Goal: Information Seeking & Learning: Learn about a topic

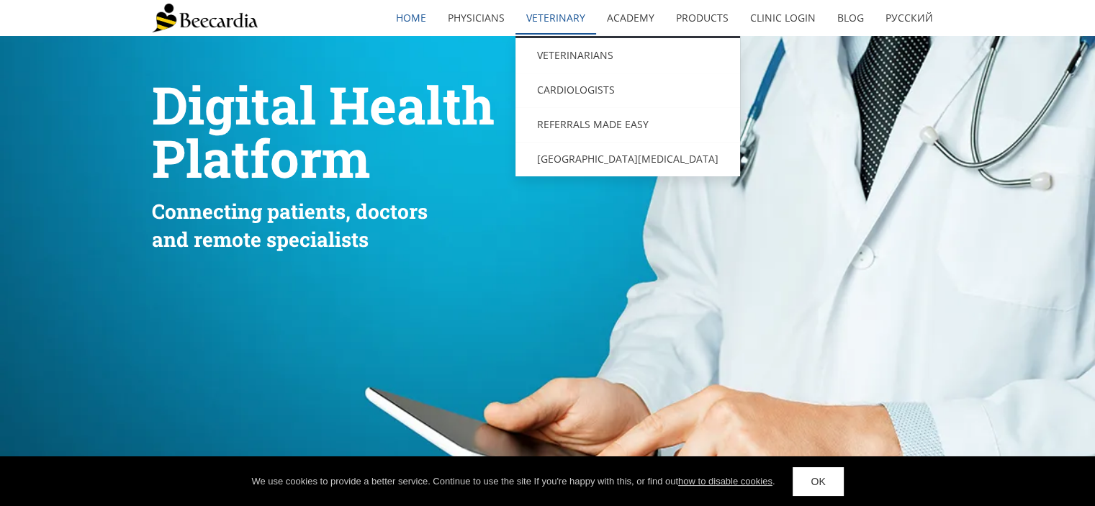
click at [541, 22] on link "Veterinary" at bounding box center [555, 17] width 81 height 33
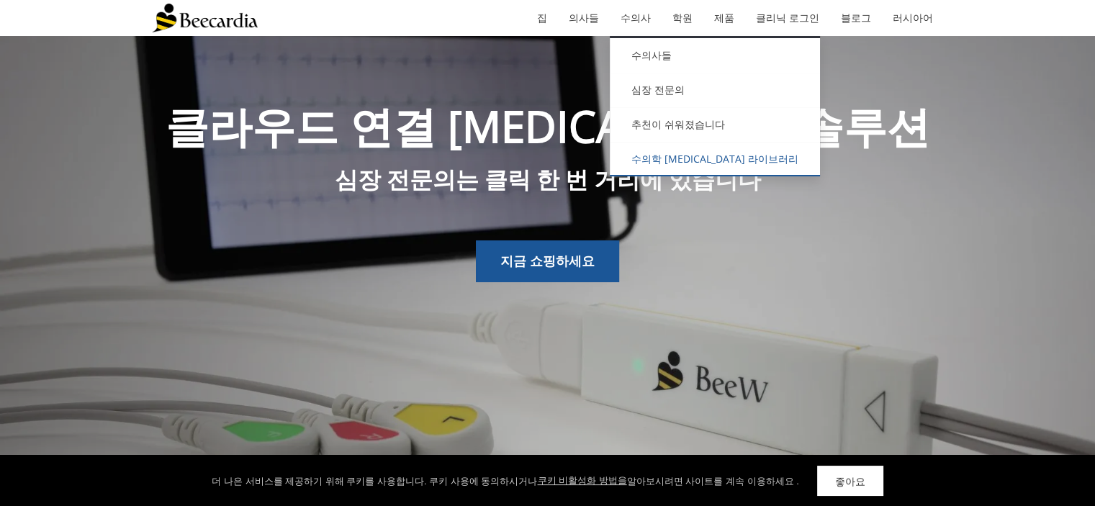
click at [693, 153] on font "수의학 [MEDICAL_DATA] 라이브러리" at bounding box center [714, 159] width 167 height 14
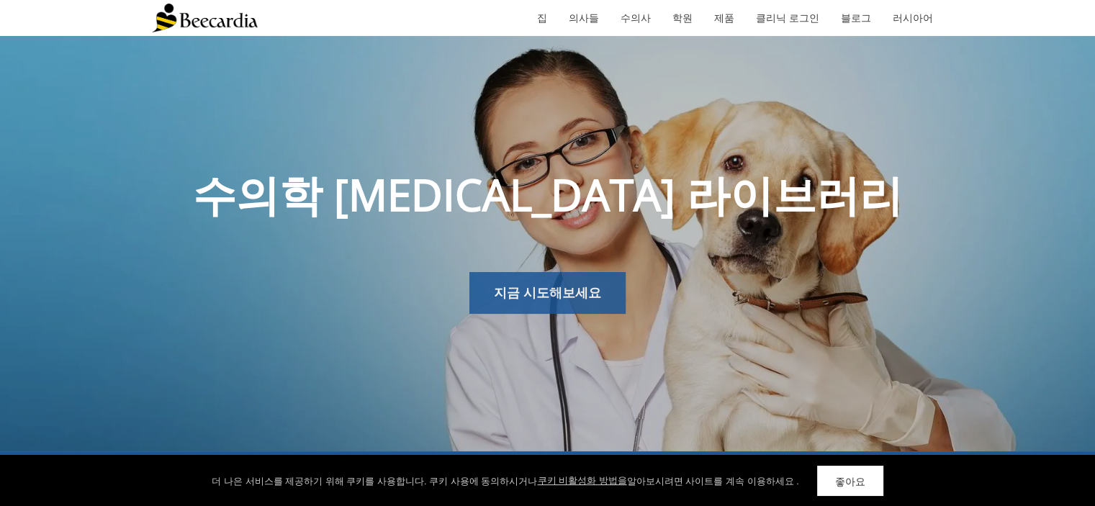
click at [583, 292] on font "지금 시도해보세요" at bounding box center [547, 292] width 107 height 17
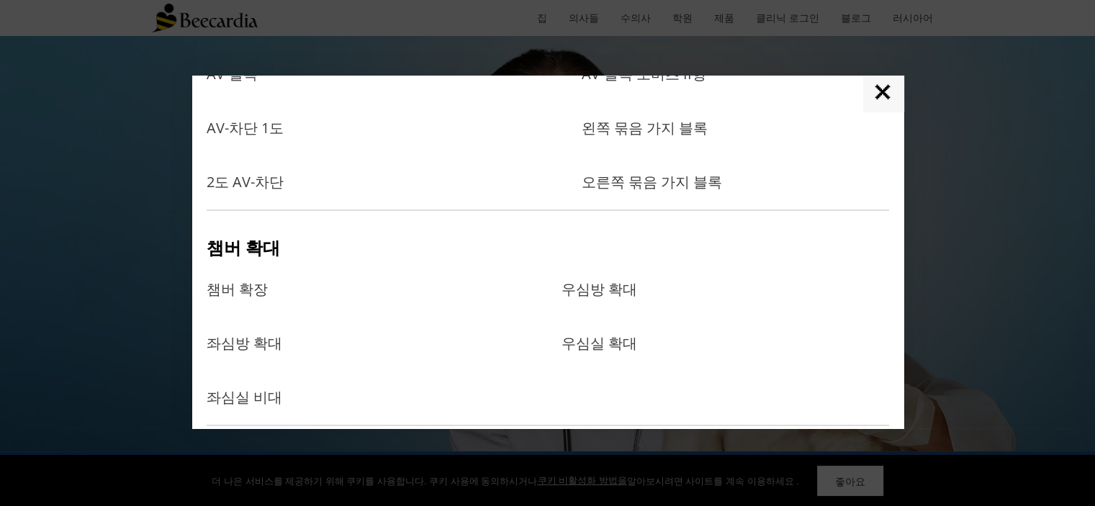
scroll to position [360, 0]
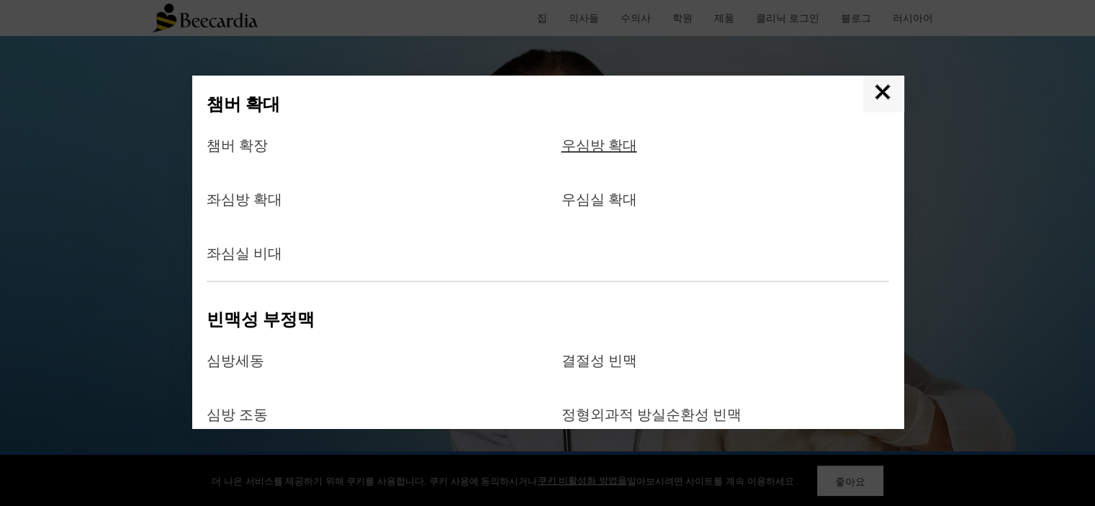
click at [592, 146] on font "우심방 확대" at bounding box center [599, 144] width 76 height 19
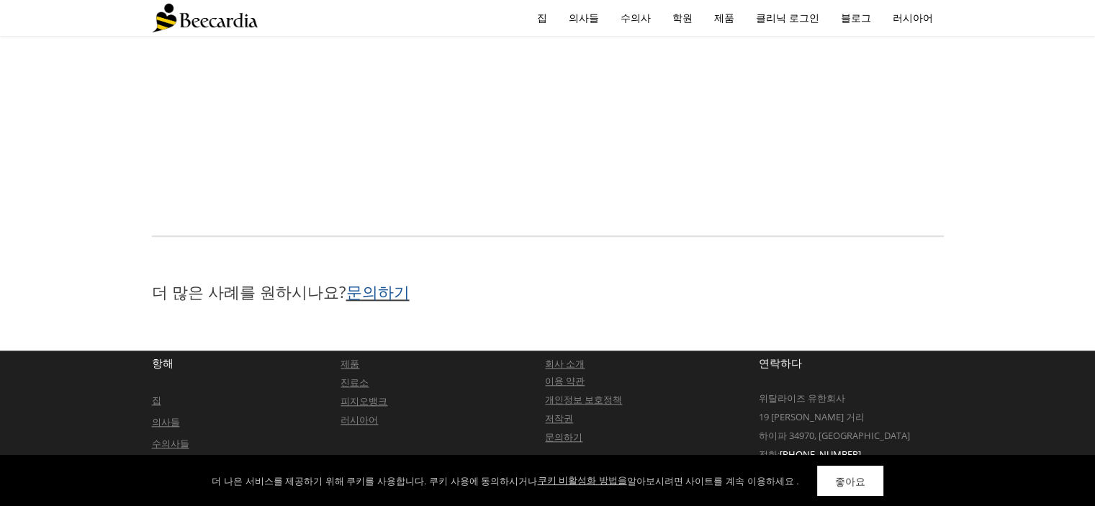
scroll to position [1381, 0]
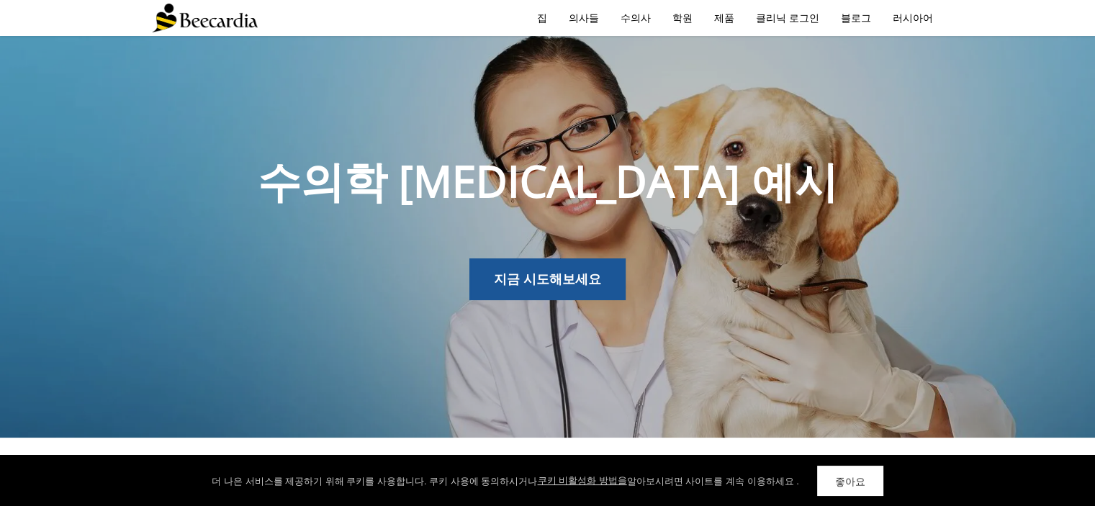
scroll to position [0, 0]
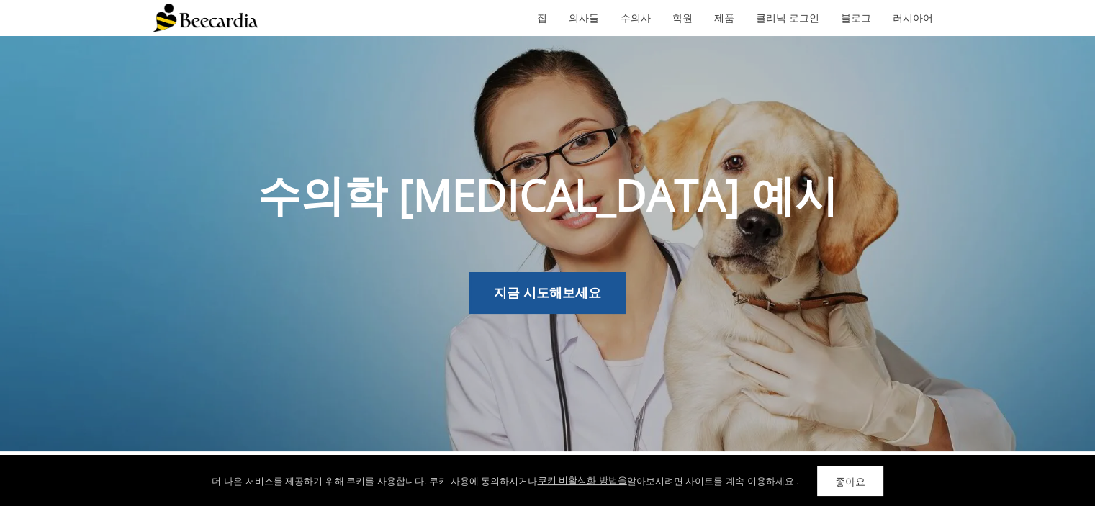
click at [818, 469] on link "좋아요" at bounding box center [850, 481] width 66 height 30
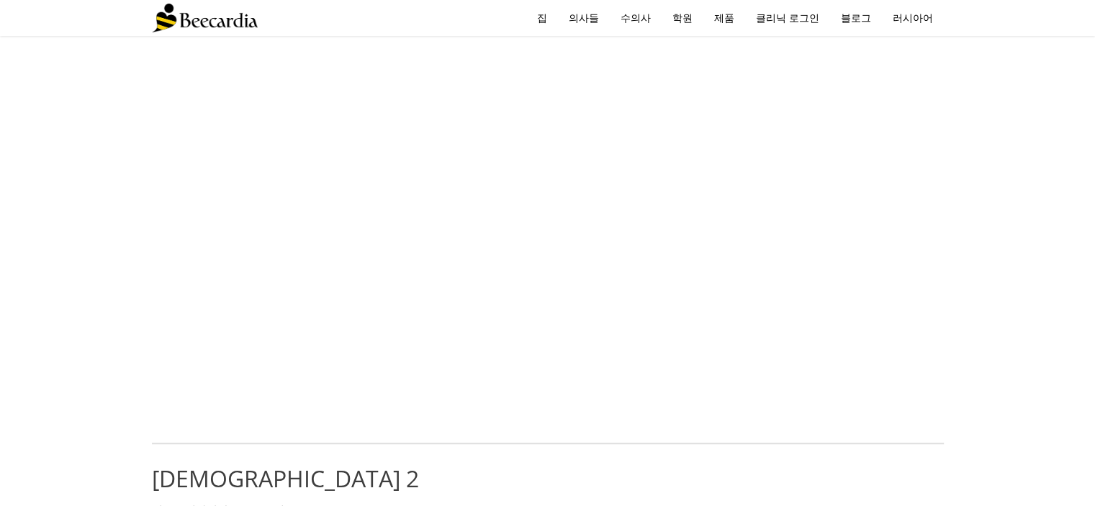
scroll to position [360, 0]
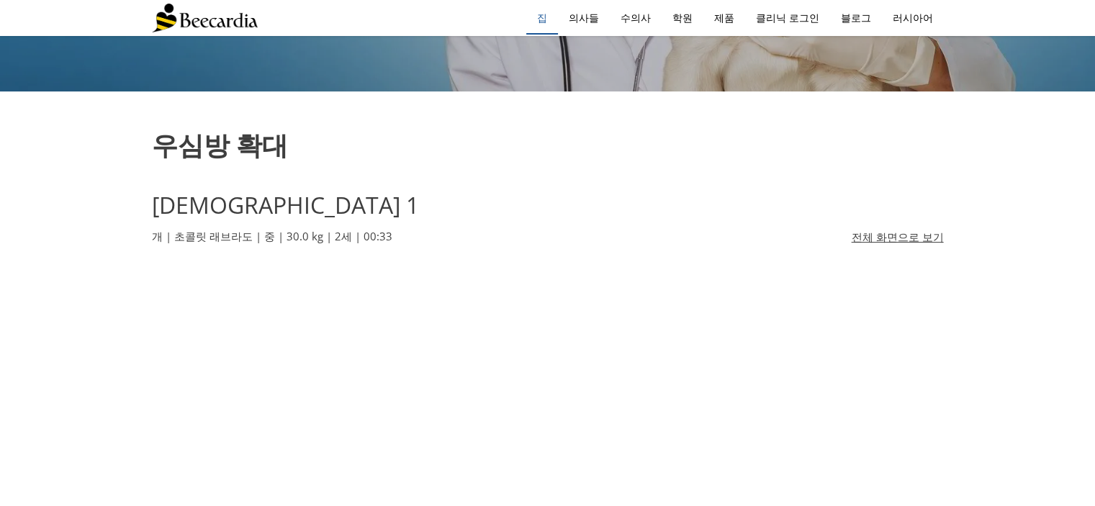
click at [555, 19] on link "집" at bounding box center [542, 17] width 32 height 33
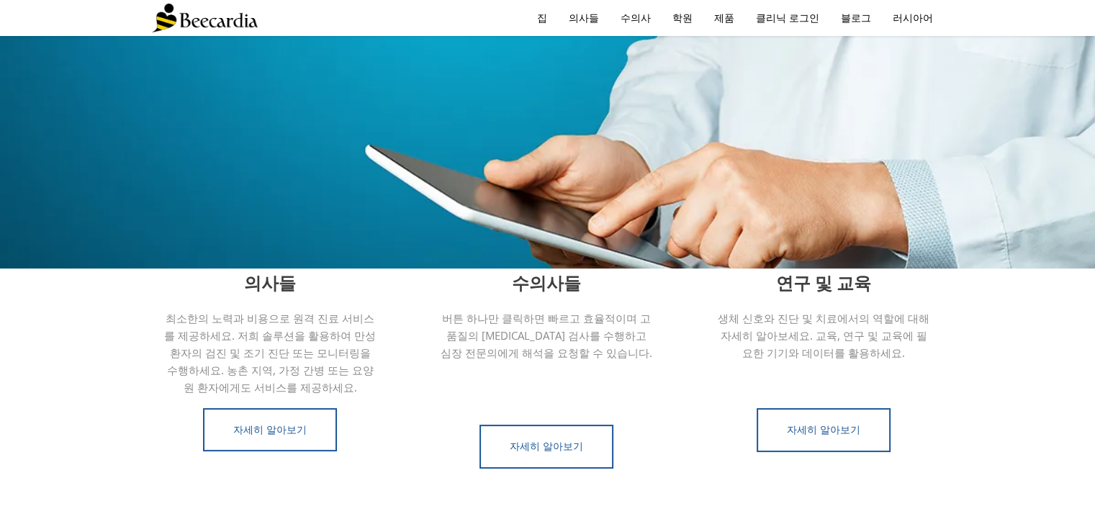
scroll to position [158, 0]
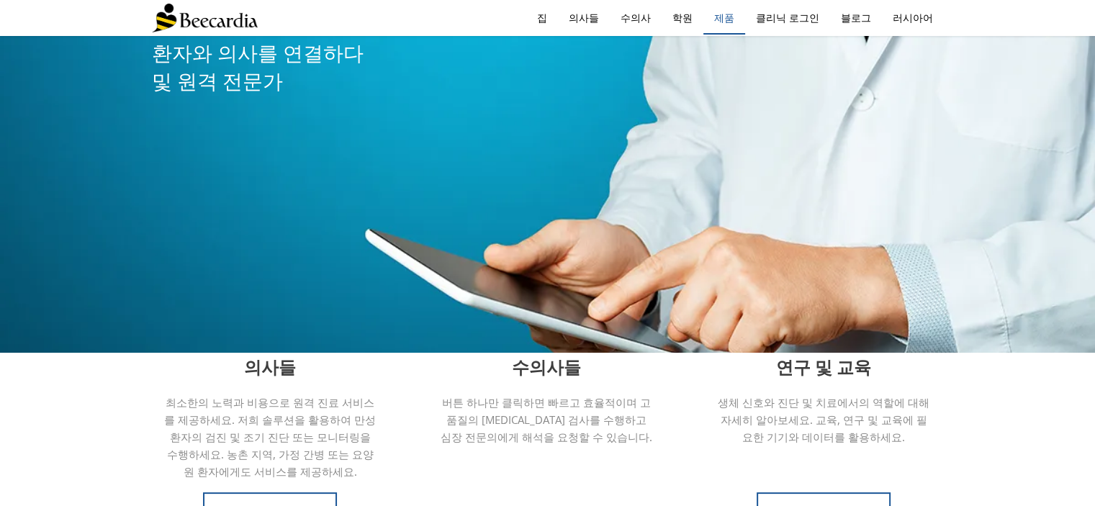
click at [734, 13] on font "제품" at bounding box center [724, 18] width 20 height 14
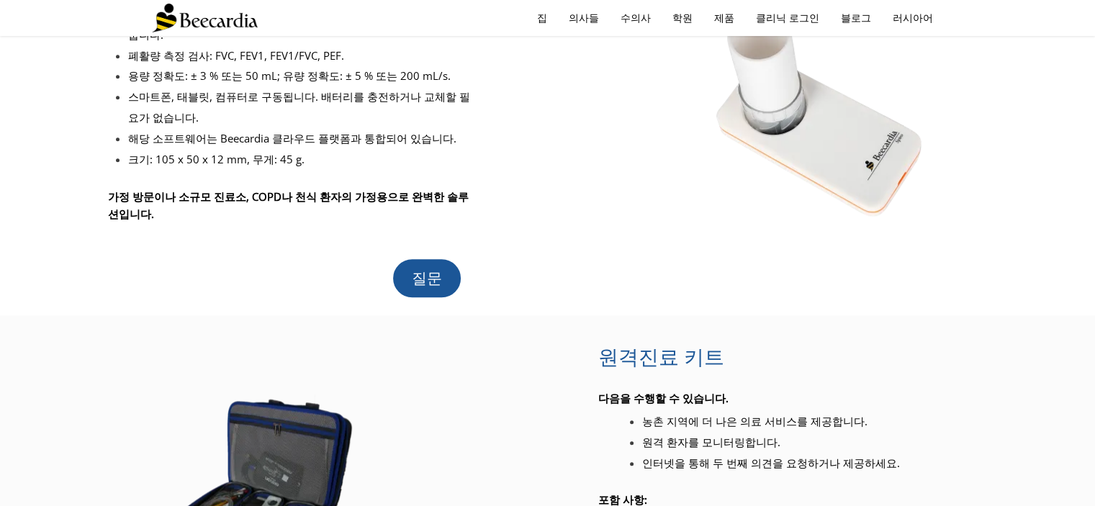
scroll to position [1440, 0]
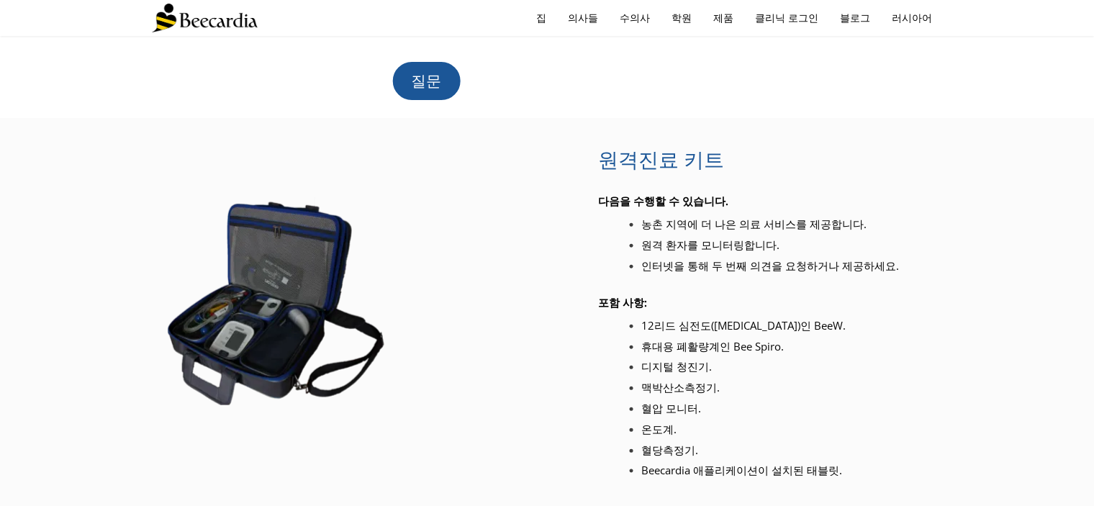
scroll to position [1368, 0]
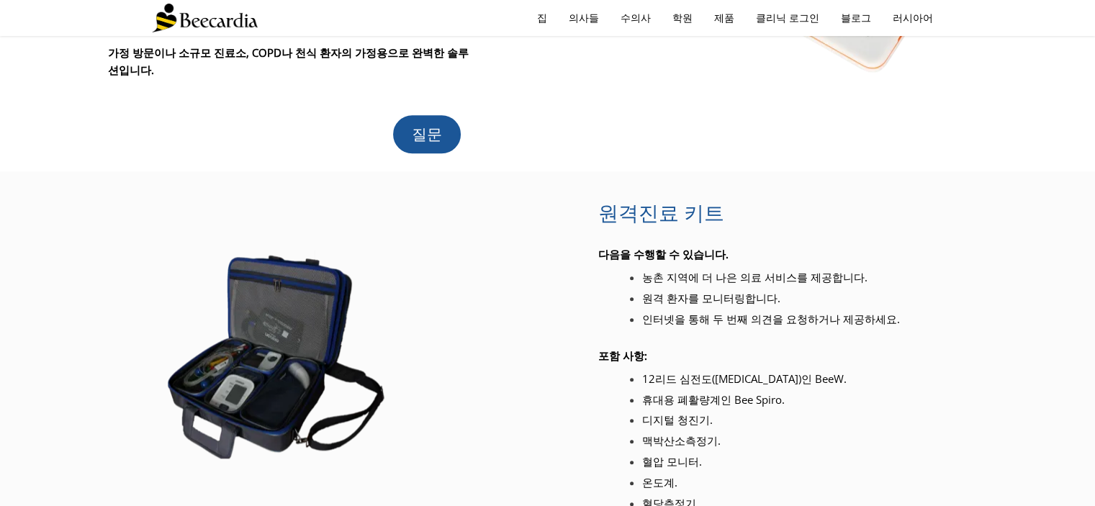
click at [456, 235] on link at bounding box center [272, 354] width 427 height 275
